Goal: Download file/media

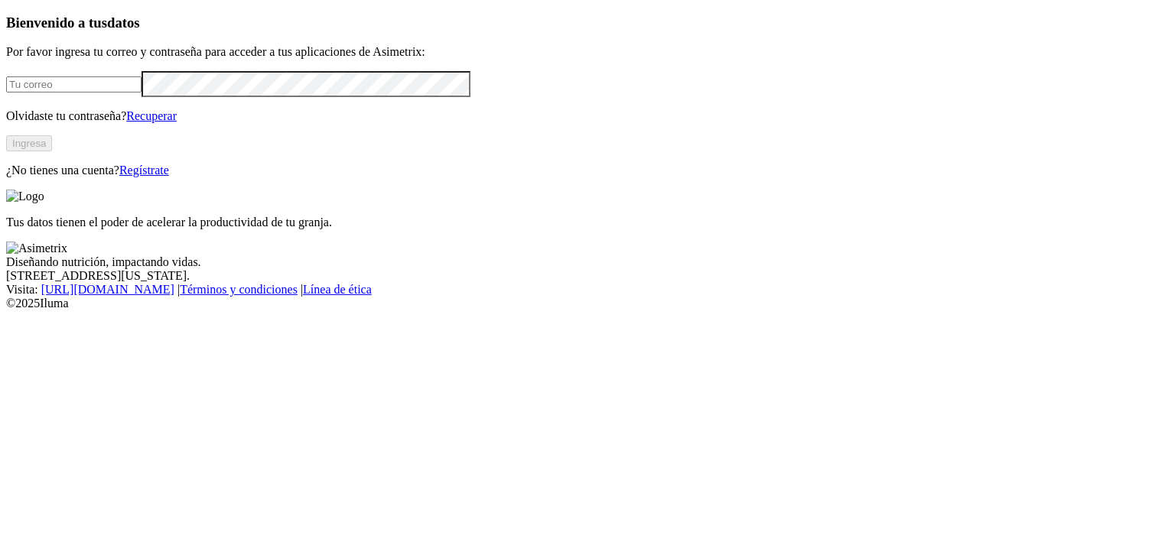
type input "[EMAIL_ADDRESS][PERSON_NAME][DOMAIN_NAME]"
click at [52, 151] on button "Ingresa" at bounding box center [29, 143] width 46 height 16
